Goal: Information Seeking & Learning: Learn about a topic

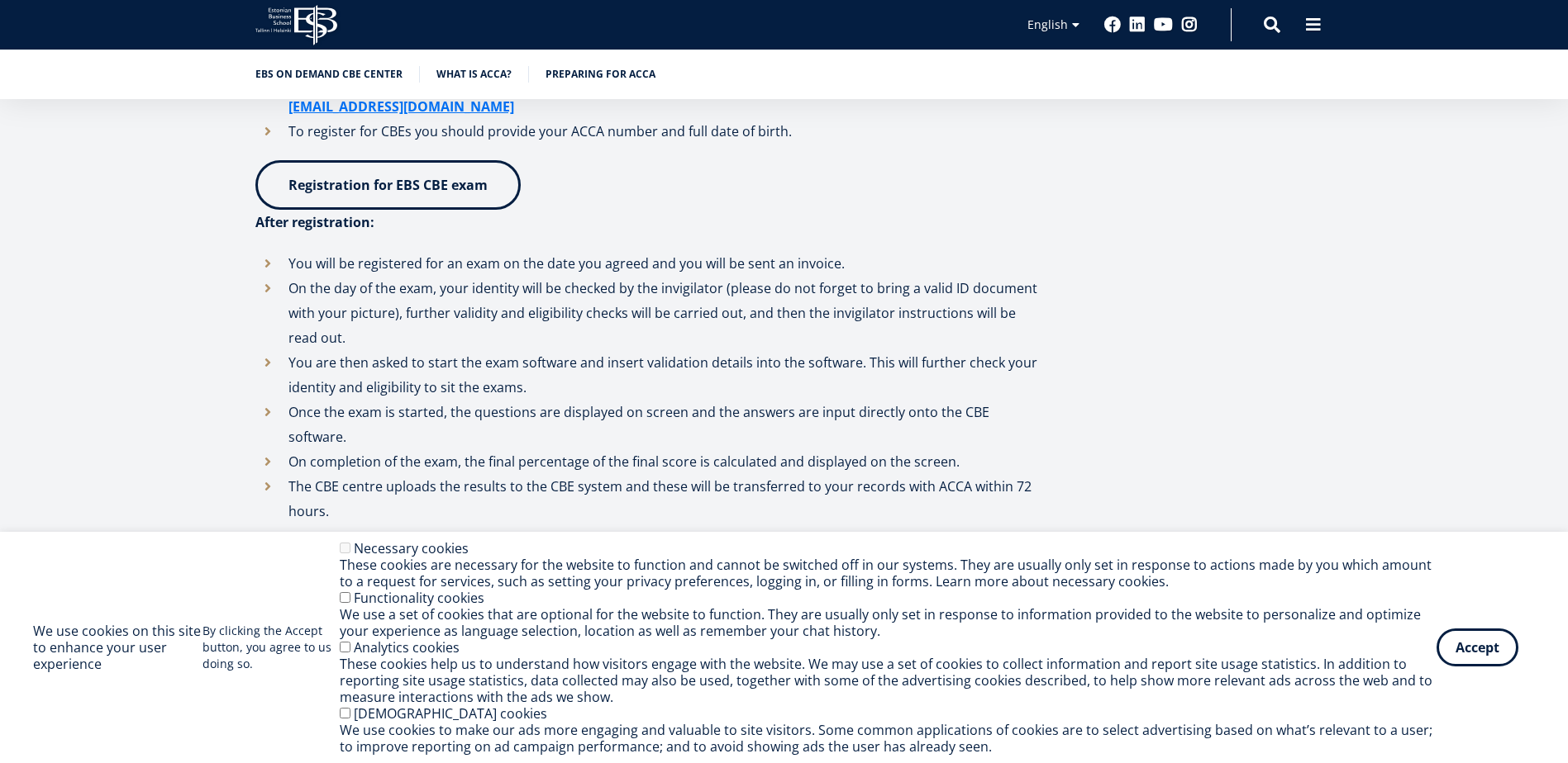
scroll to position [1653, 0]
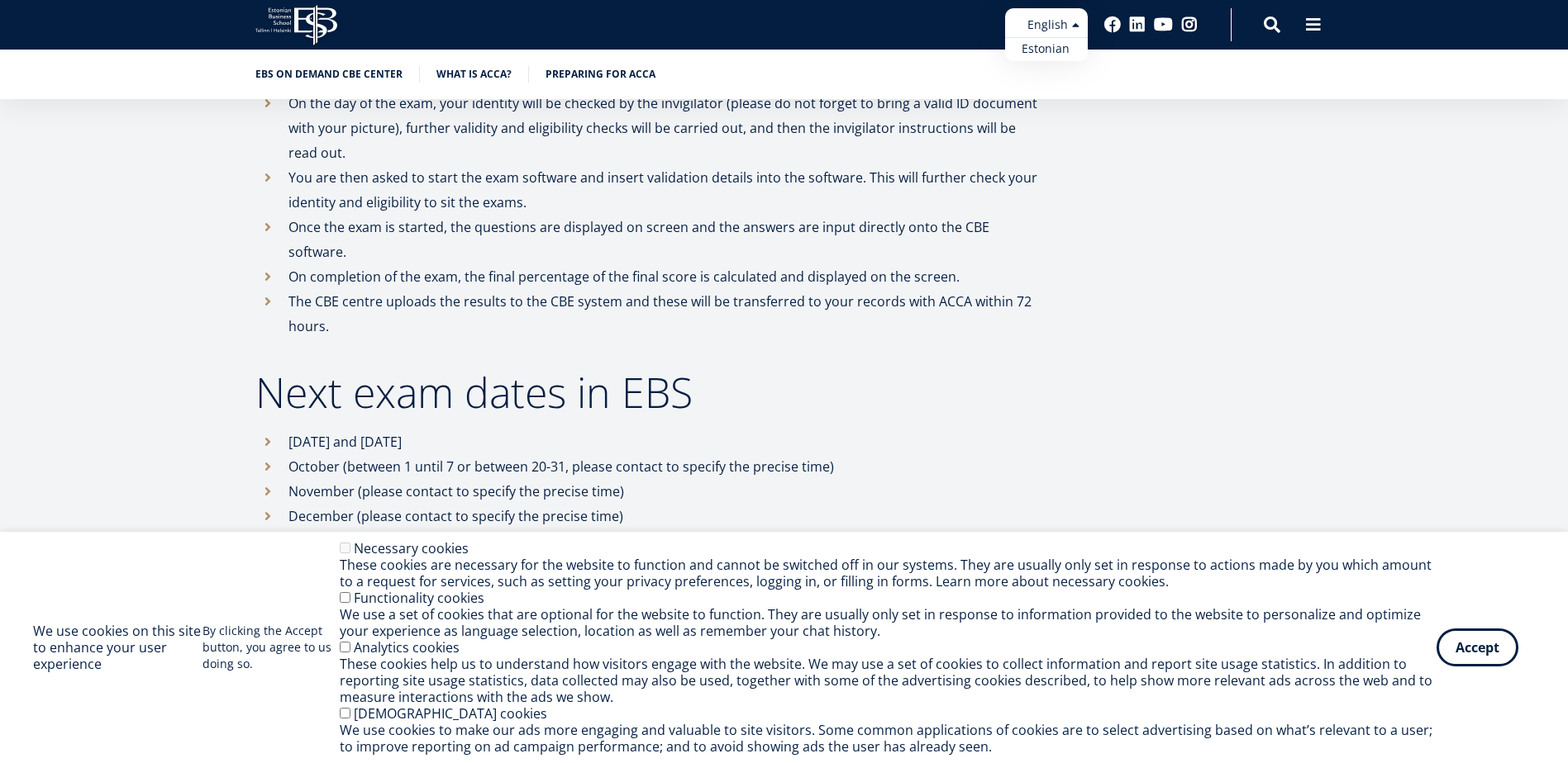
drag, startPoint x: 1143, startPoint y: 274, endPoint x: 1044, endPoint y: 14, distance: 278.2
click at [1044, 14] on li "English Estonian English" at bounding box center [1005, 24] width 166 height 33
click at [1060, 47] on link "Estonian" at bounding box center [1046, 49] width 82 height 24
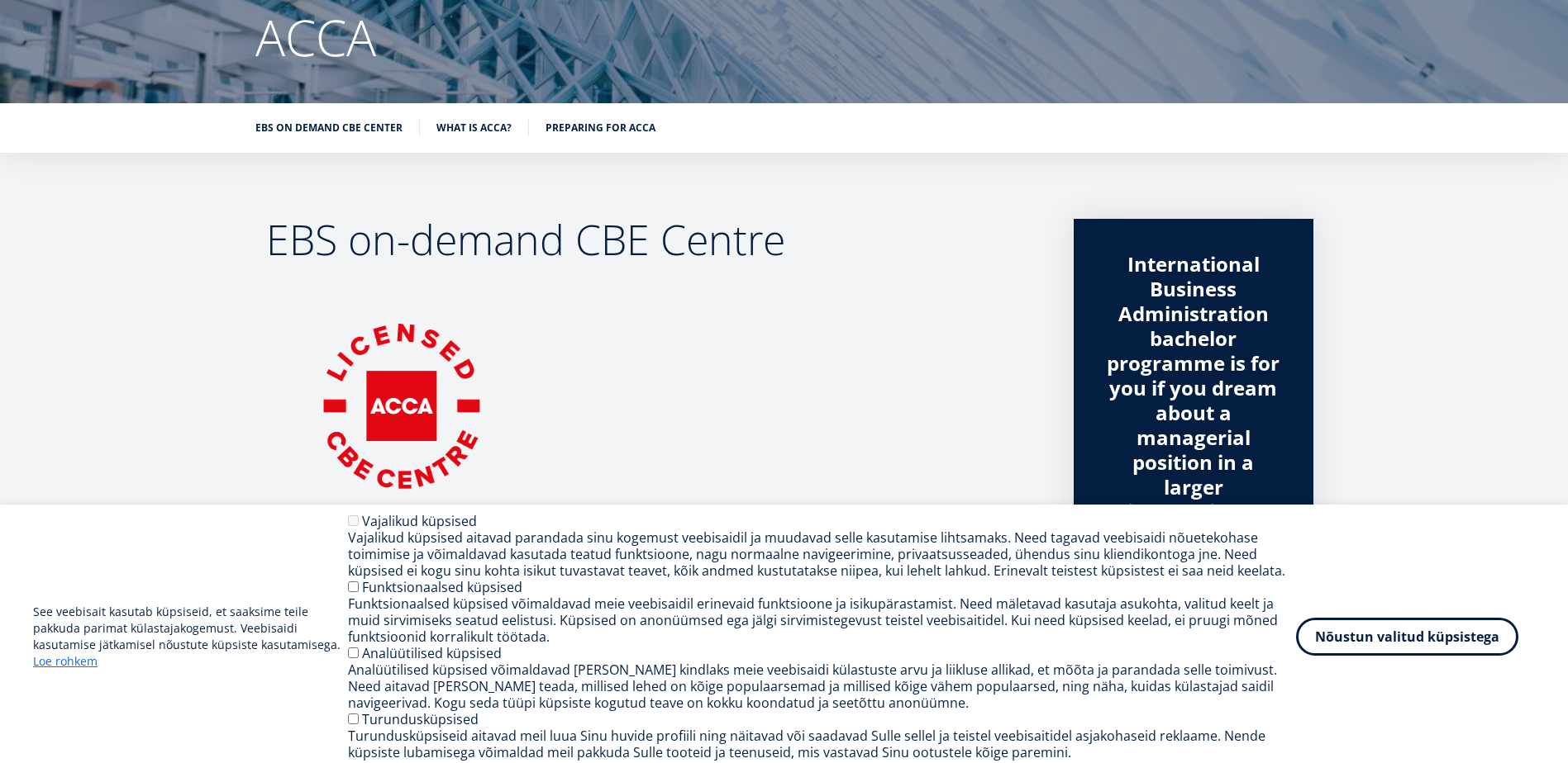
scroll to position [413, 0]
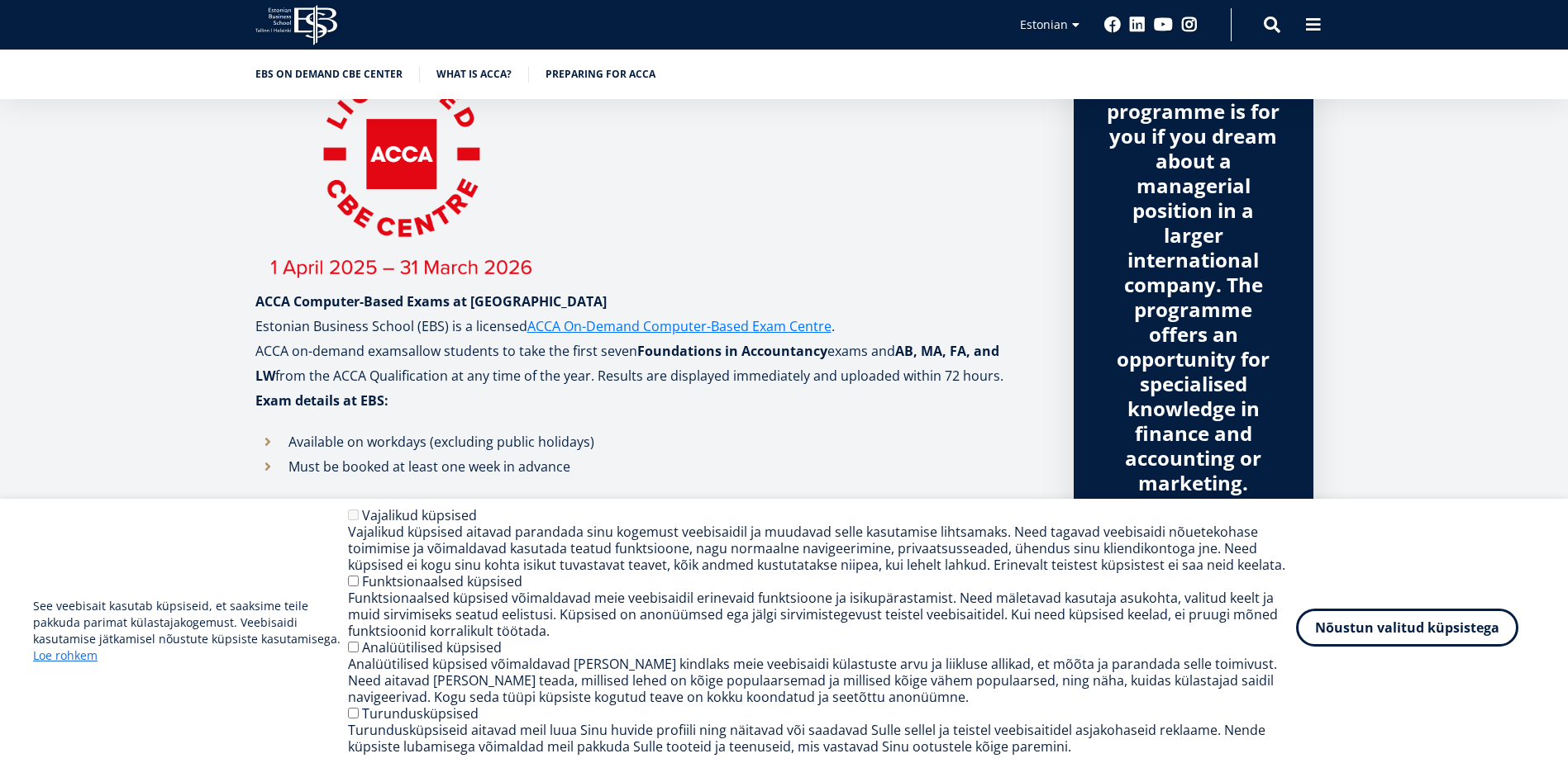
click at [1427, 640] on button "Nõustun valitud küpsistega" at bounding box center [1407, 628] width 223 height 38
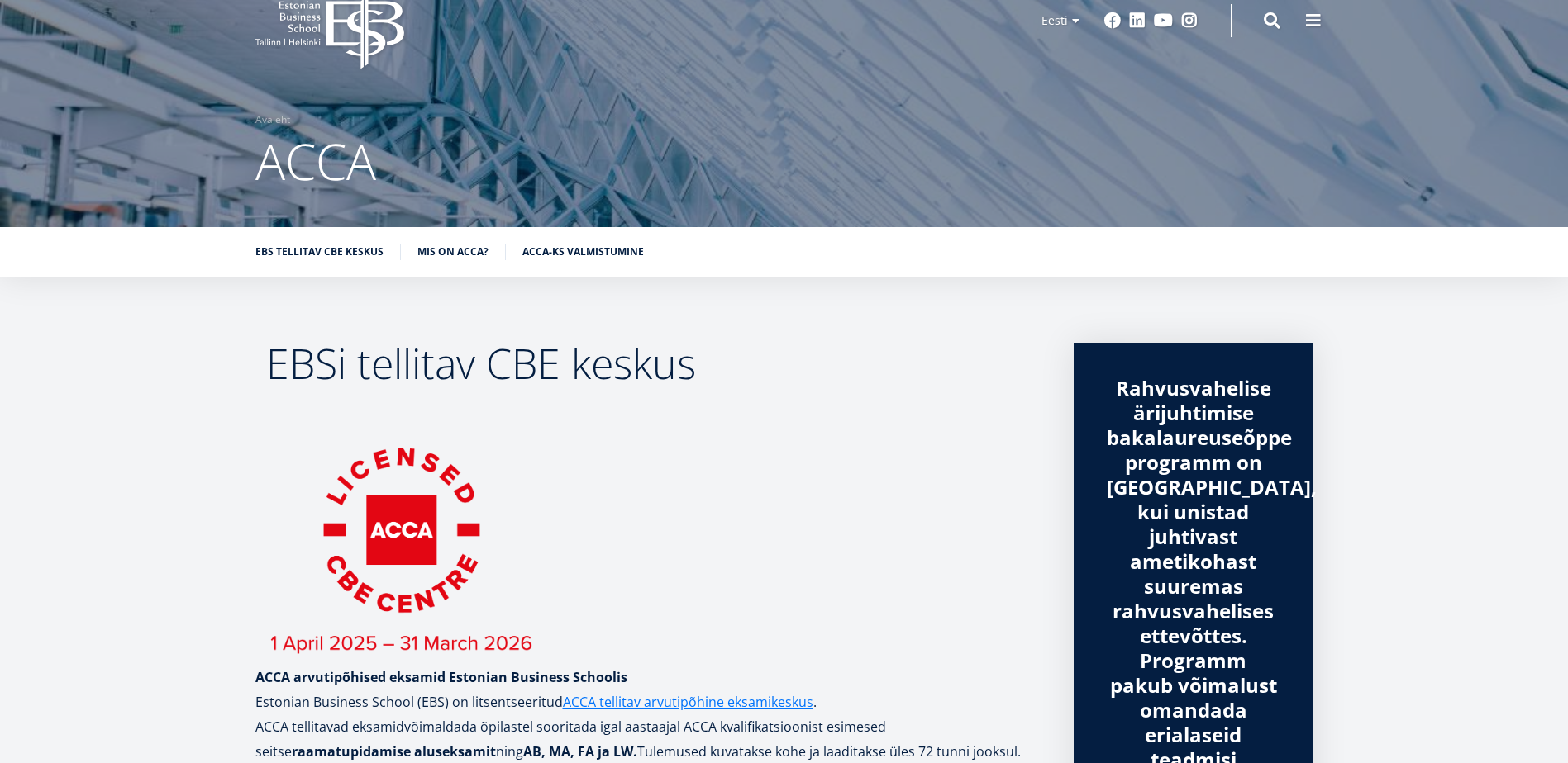
scroll to position [0, 0]
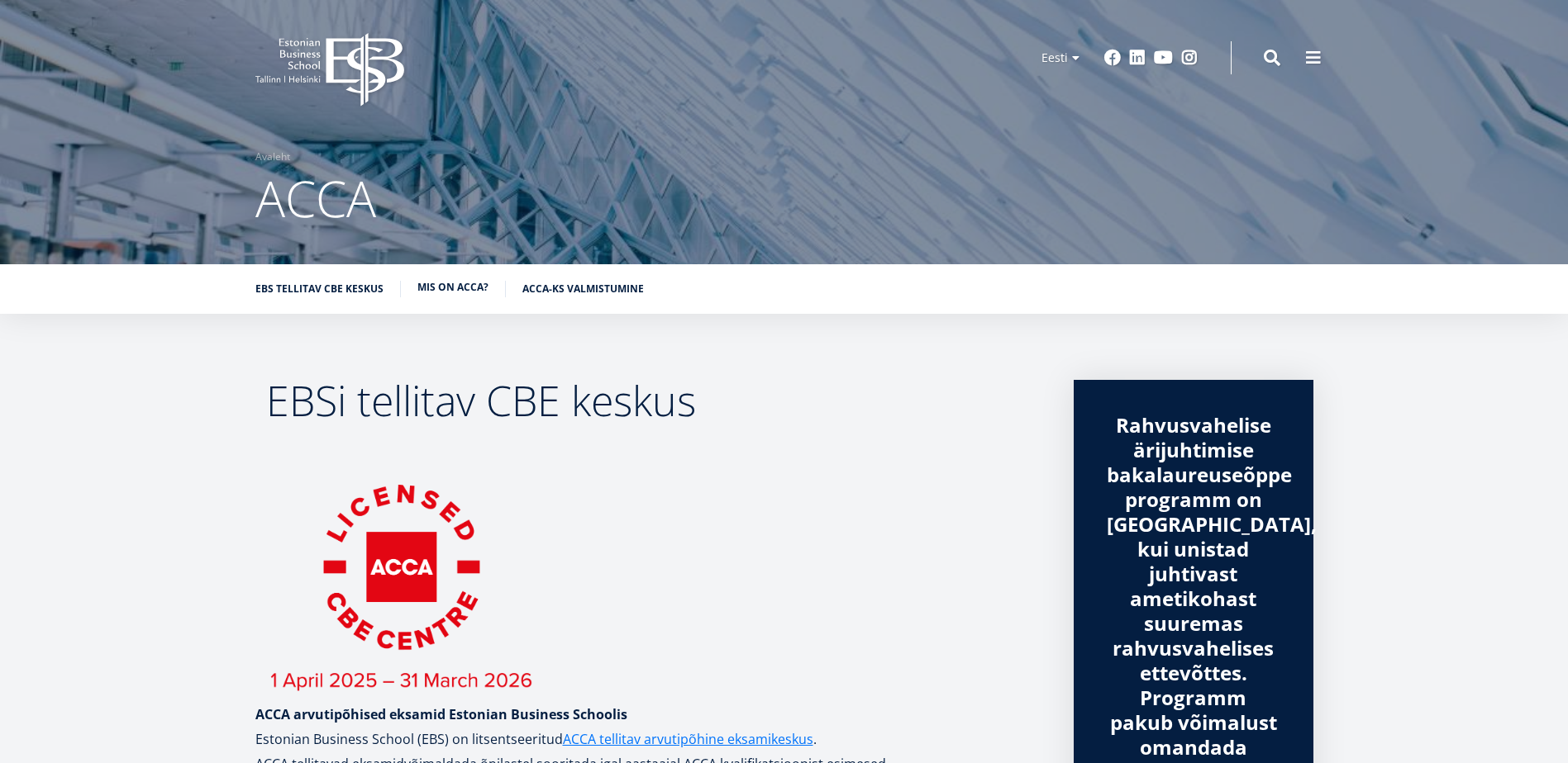
click at [444, 293] on link "Mis on ACCA?" at bounding box center [453, 288] width 72 height 16
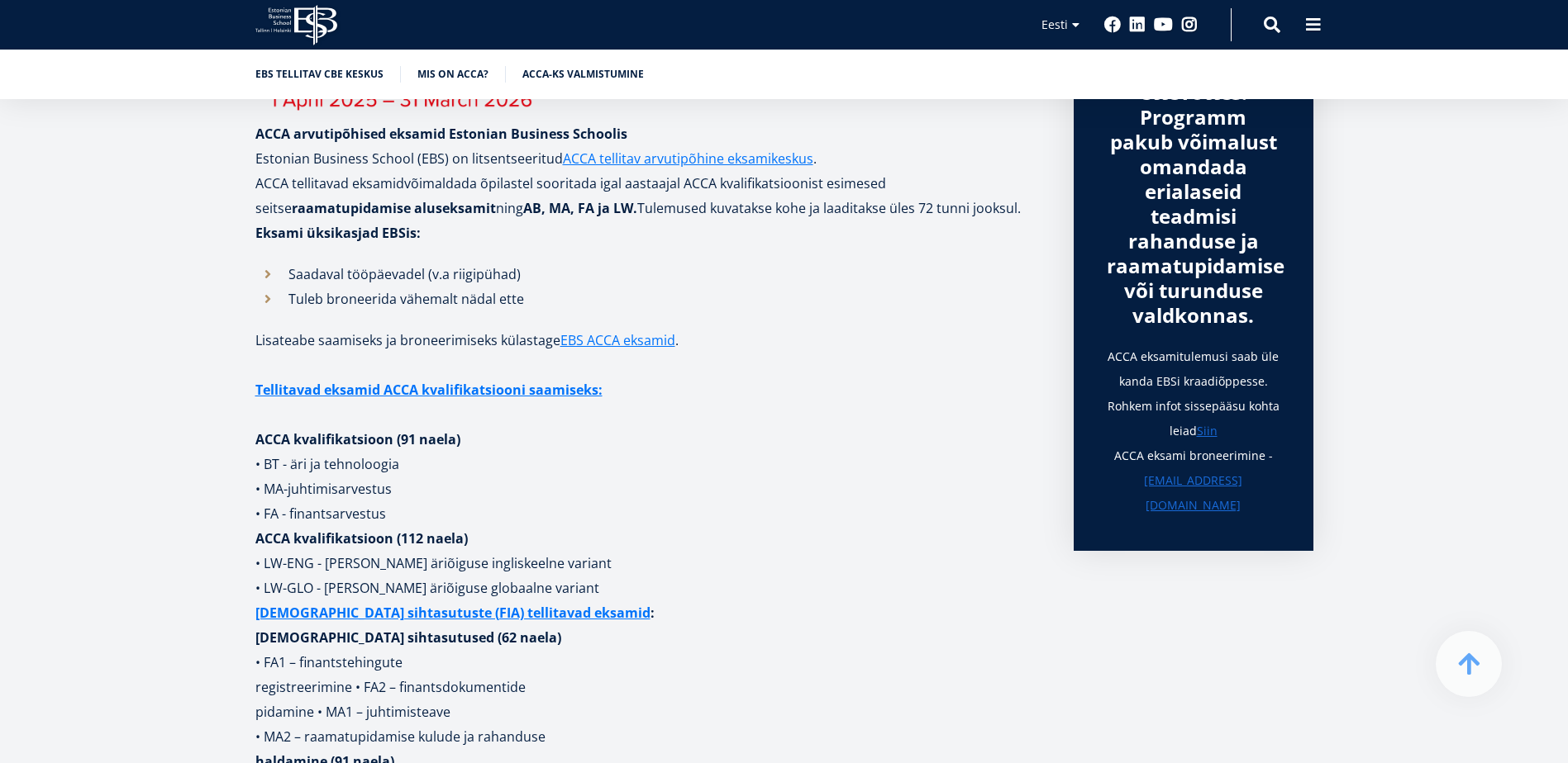
scroll to position [334, 0]
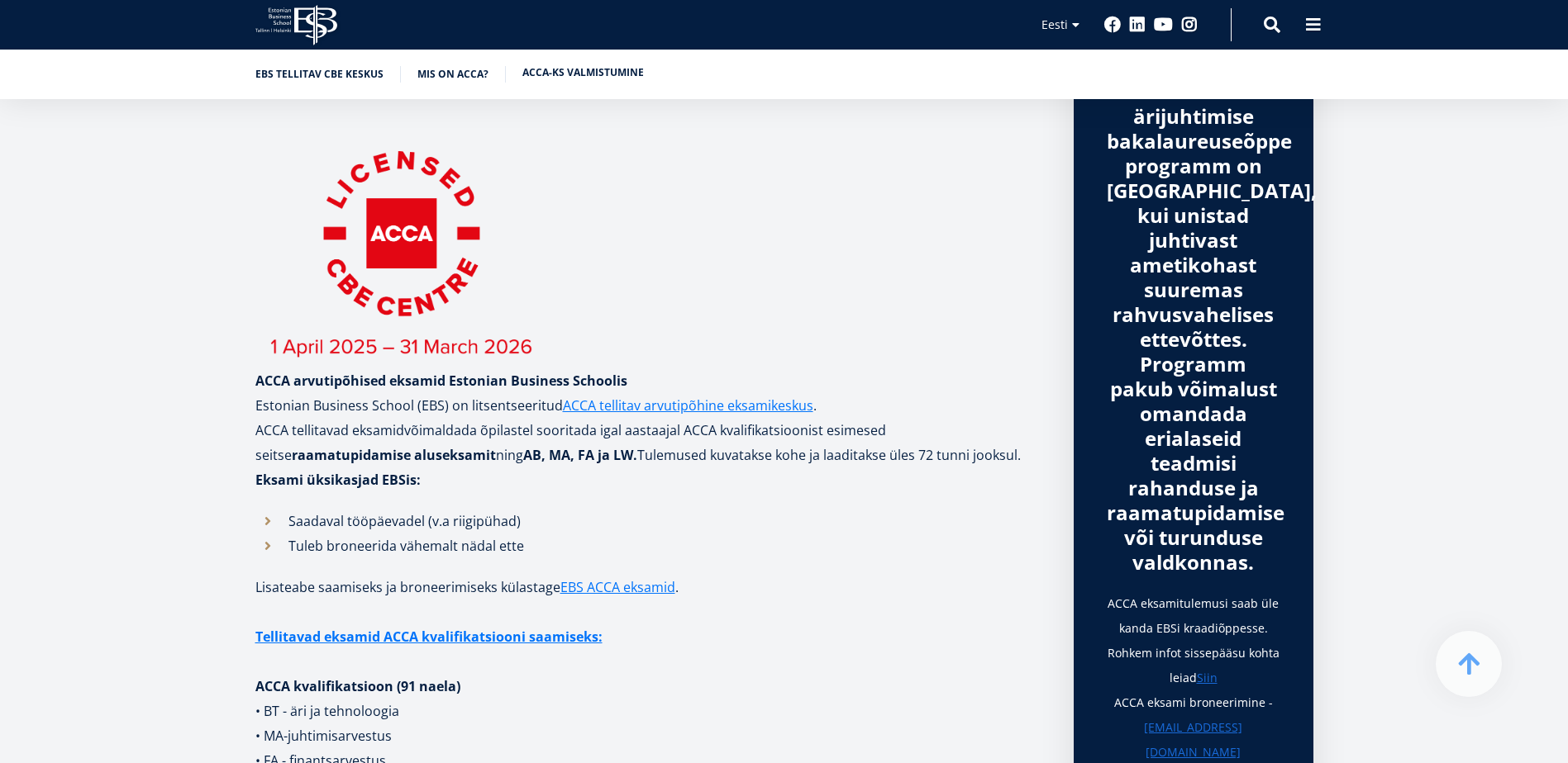
click at [617, 75] on link "ACCA-ks valmistumine" at bounding box center [583, 72] width 121 height 16
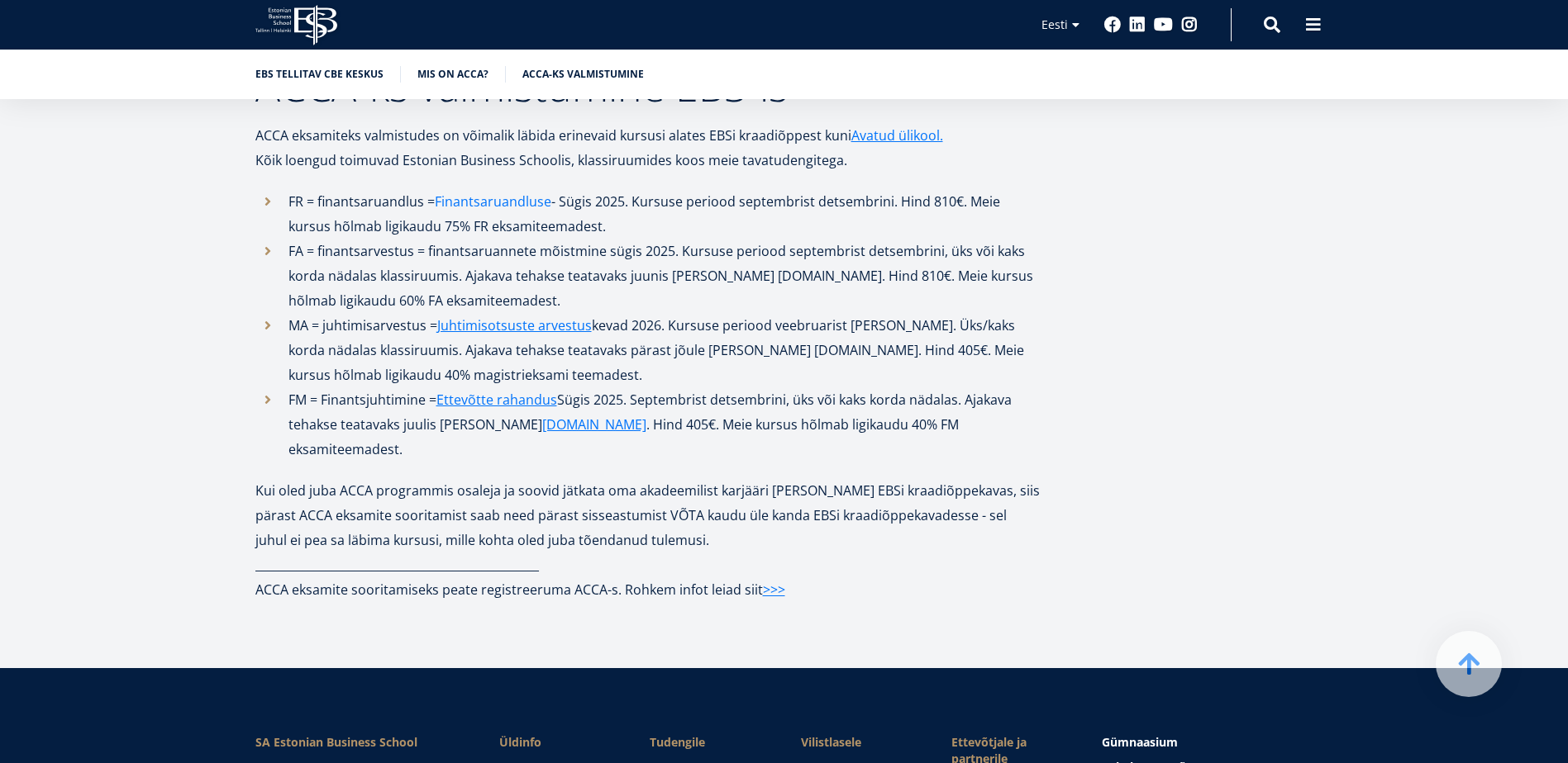
click at [522, 189] on link "Finantsaruandluse" at bounding box center [492, 201] width 117 height 24
